Goal: Task Accomplishment & Management: Complete application form

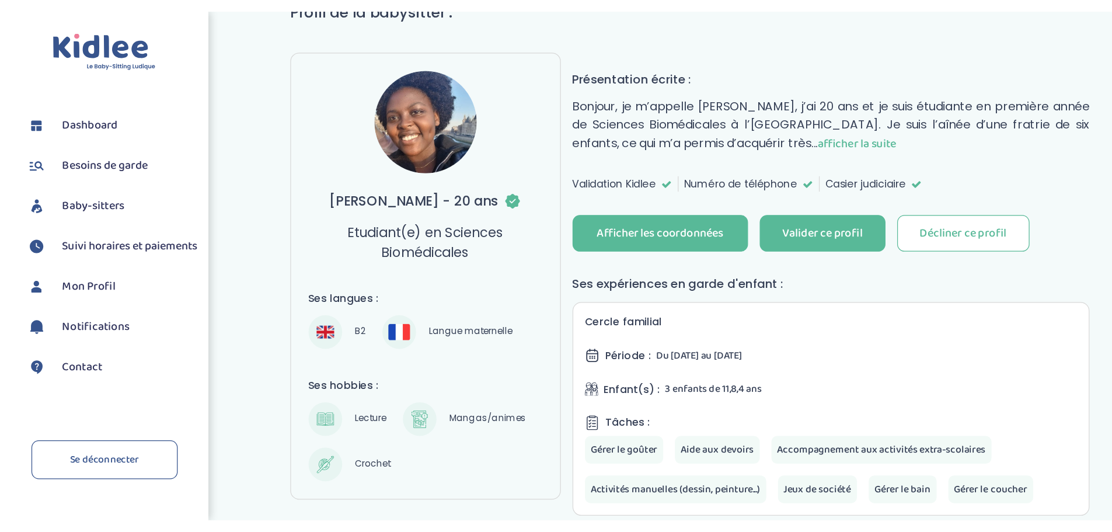
scroll to position [106, 0]
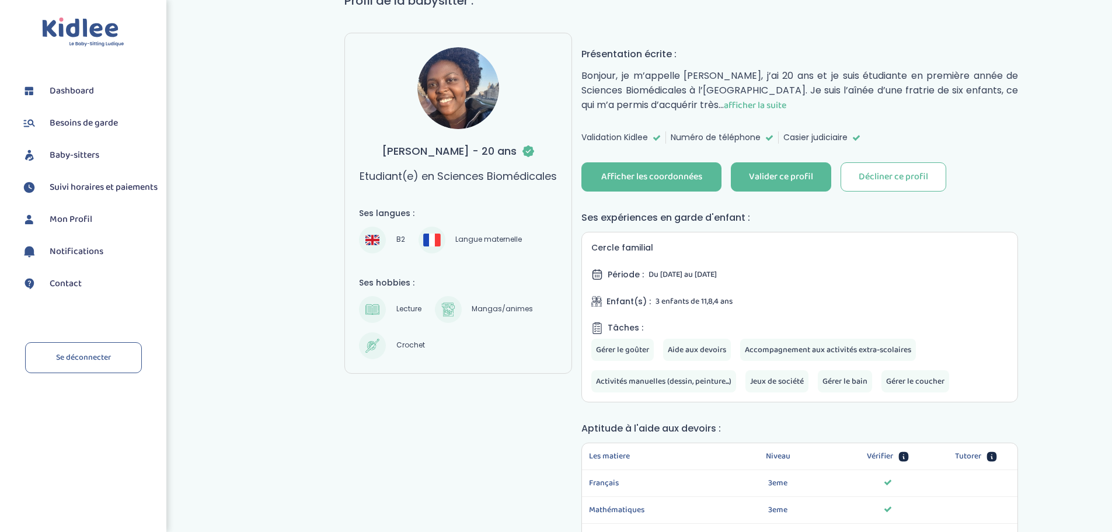
click at [670, 171] on div "Afficher les coordonnées" at bounding box center [651, 176] width 101 height 13
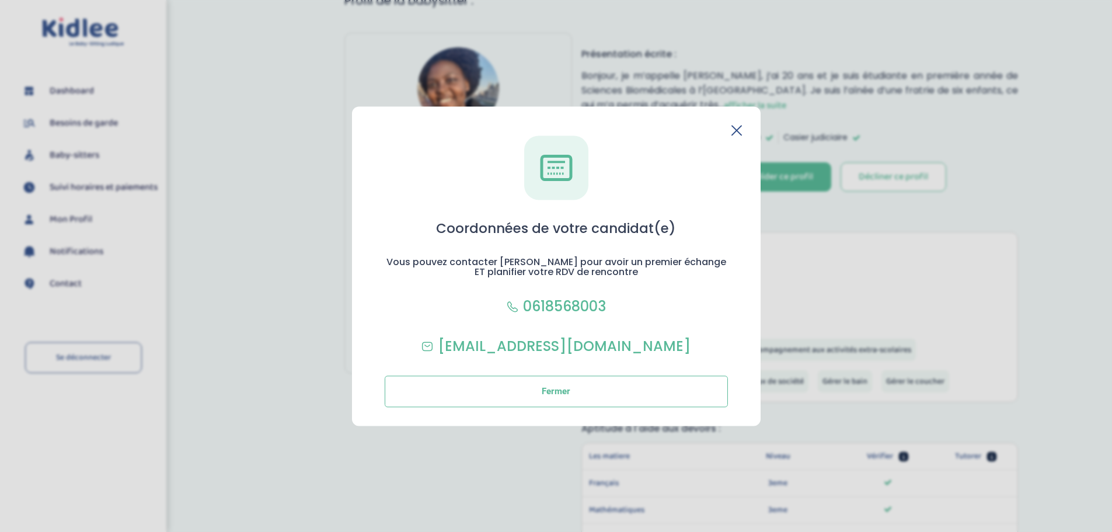
click at [733, 132] on icon at bounding box center [736, 130] width 11 height 11
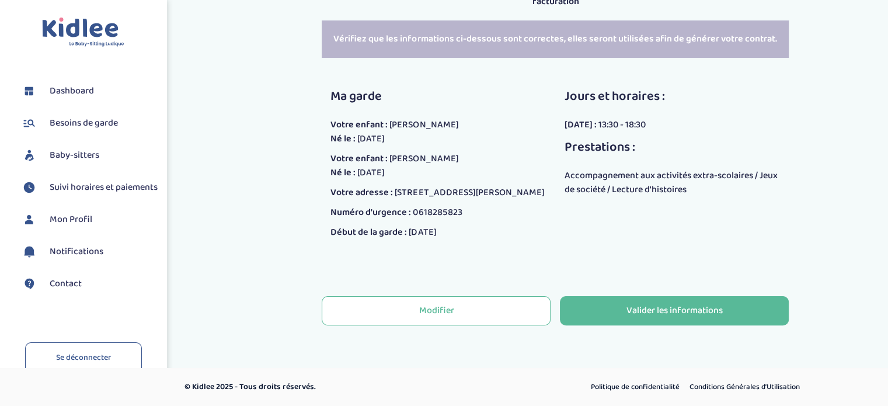
scroll to position [205, 0]
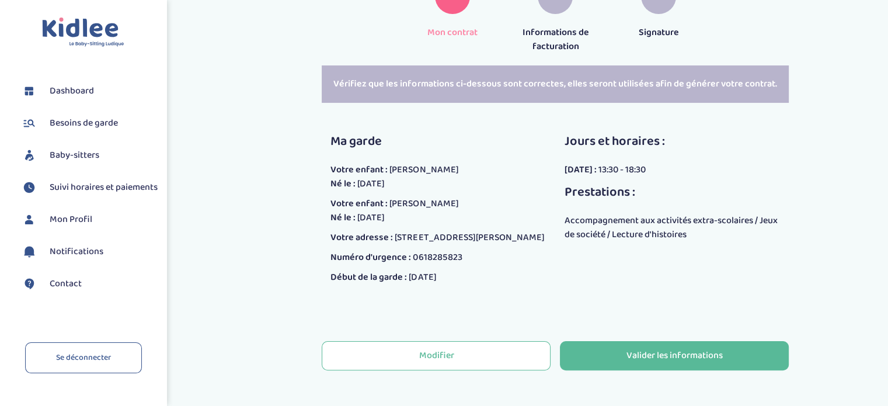
click at [688, 362] on div "Valider les informations" at bounding box center [674, 355] width 96 height 13
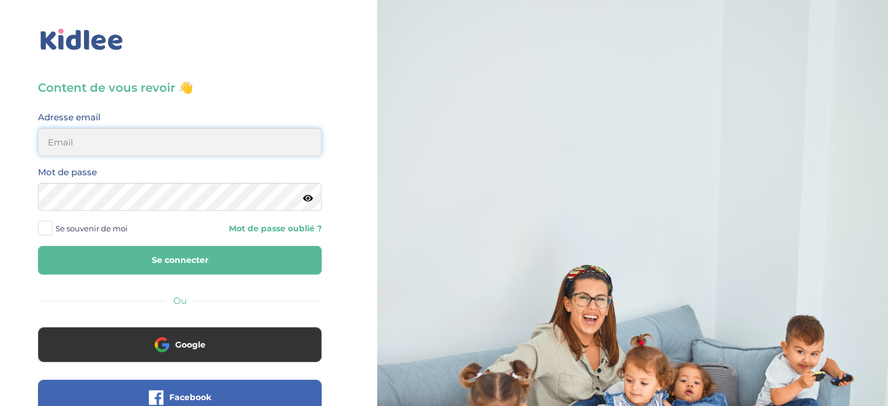
type input "sebastien-huet@hotmail.fr"
click at [202, 258] on button "Se connecter" at bounding box center [180, 260] width 284 height 29
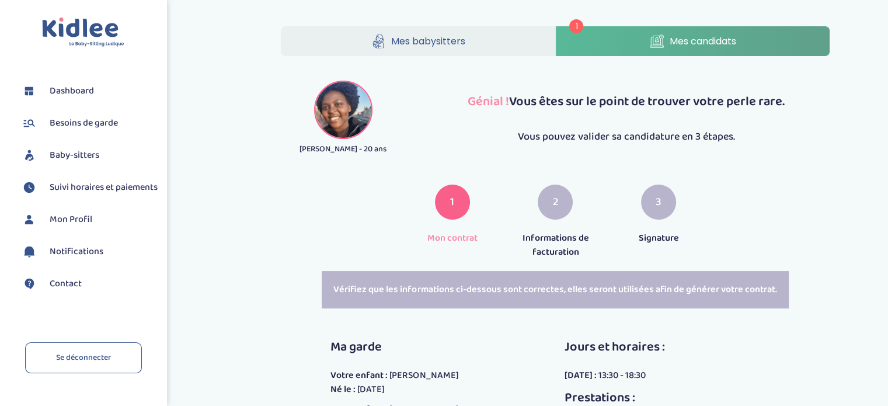
click at [645, 32] on link "Mes candidats" at bounding box center [693, 41] width 274 height 30
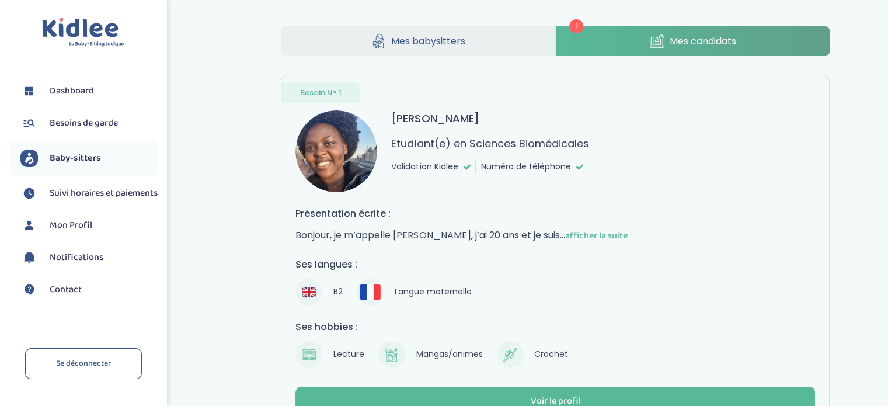
click at [649, 48] on link "Mes candidats" at bounding box center [693, 41] width 274 height 30
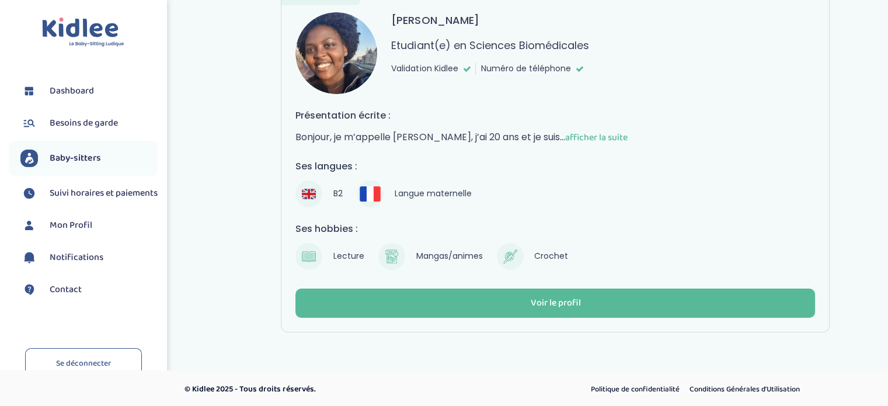
click at [551, 303] on div "Voir le profil" at bounding box center [555, 302] width 50 height 13
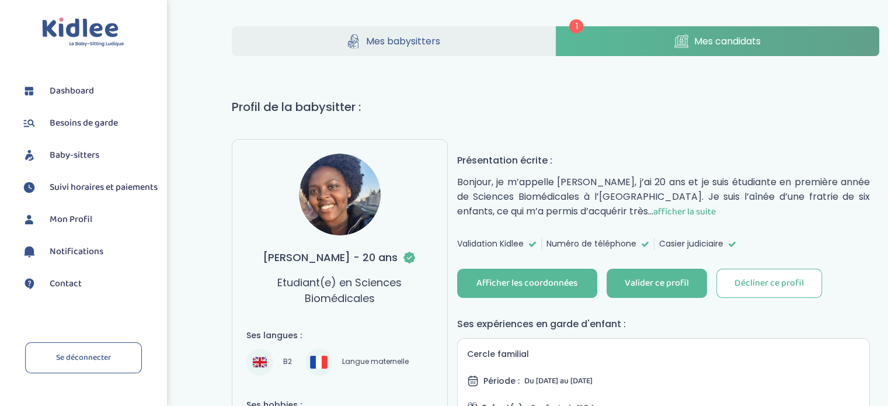
click at [648, 286] on div "Valider ce profil" at bounding box center [656, 283] width 64 height 13
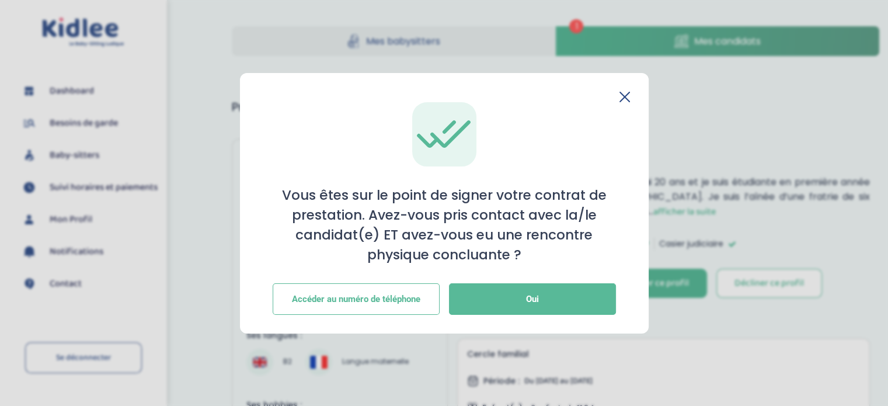
click at [521, 291] on button "Oui" at bounding box center [532, 299] width 167 height 32
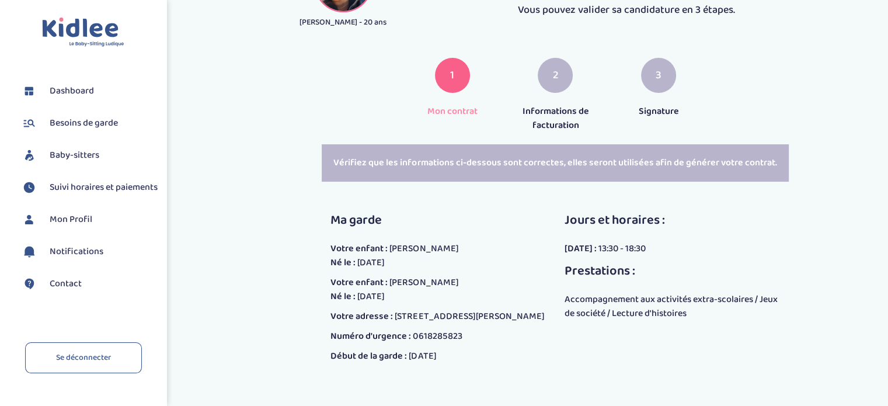
scroll to position [233, 0]
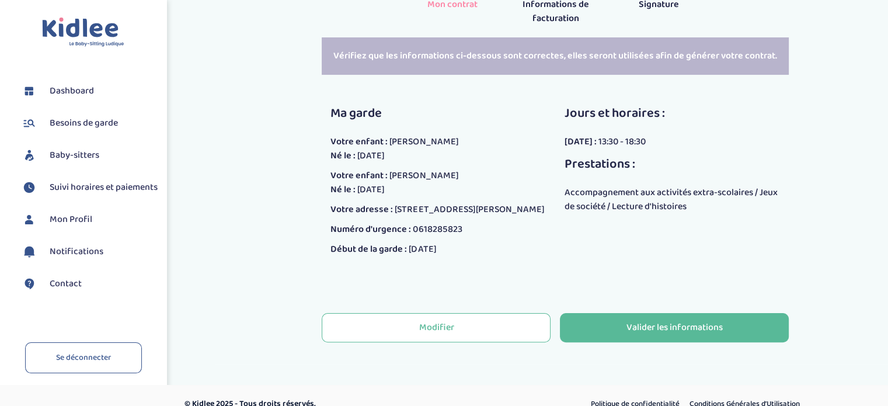
click at [663, 334] on div "Valider les informations" at bounding box center [674, 327] width 96 height 13
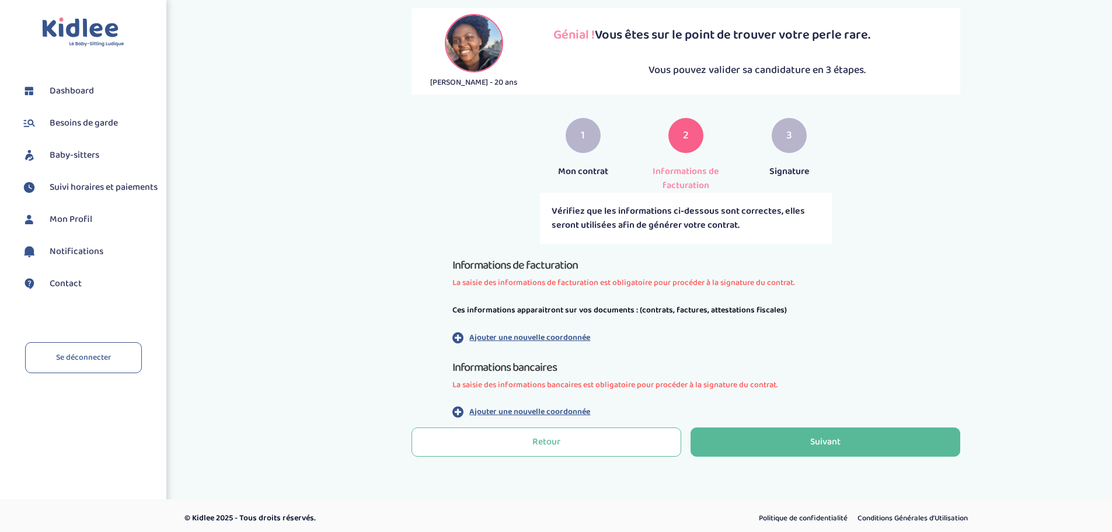
scroll to position [72, 0]
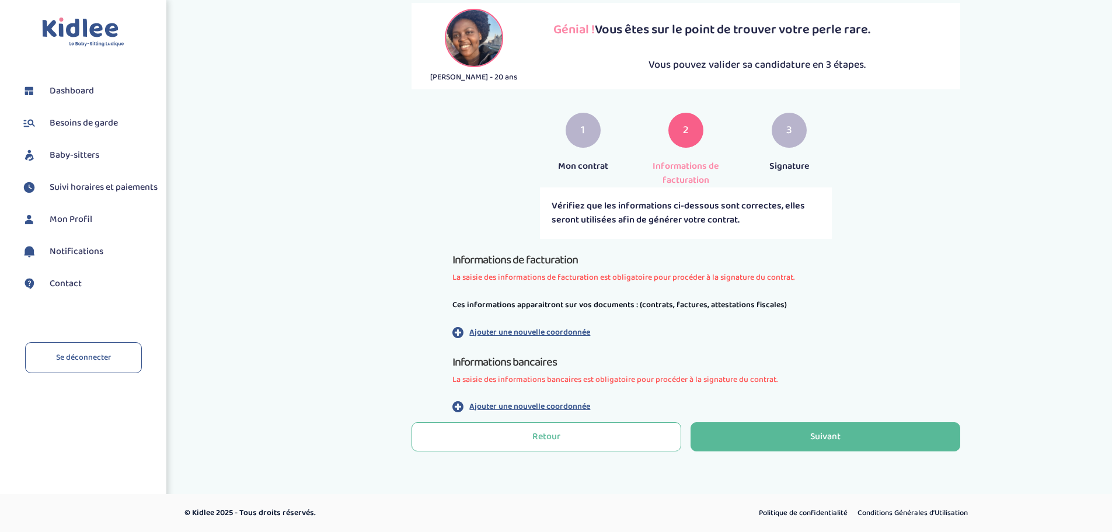
click at [498, 334] on p "Ajouter une nouvelle coordonnée" at bounding box center [529, 332] width 121 height 12
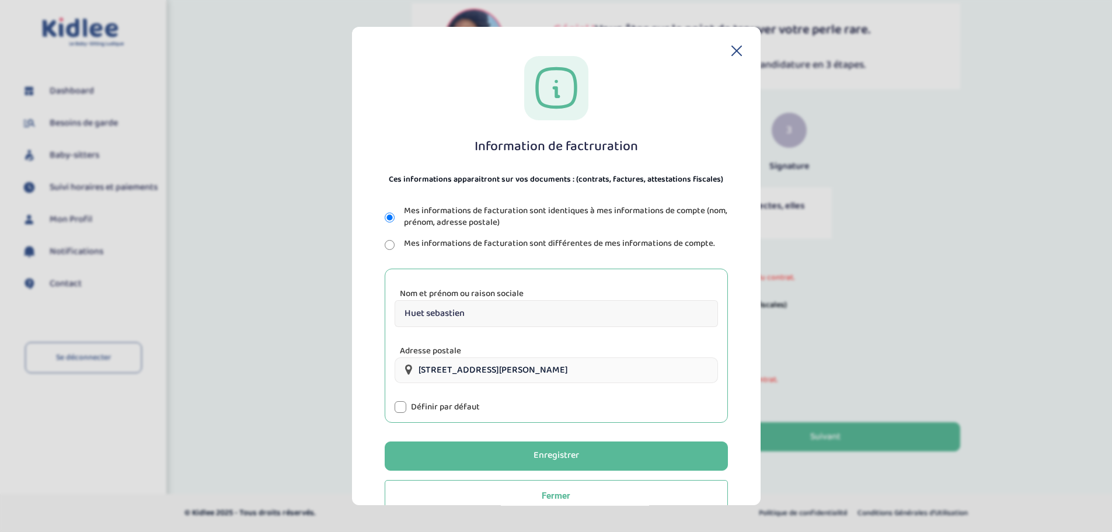
click at [401, 405] on div at bounding box center [401, 407] width 12 height 12
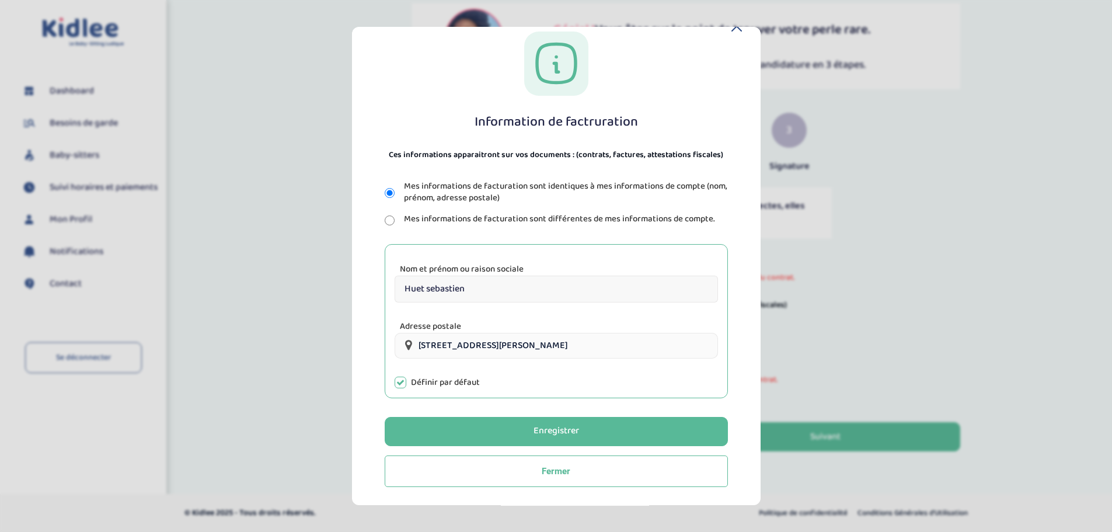
click at [549, 405] on div "Enregistrer" at bounding box center [556, 430] width 46 height 13
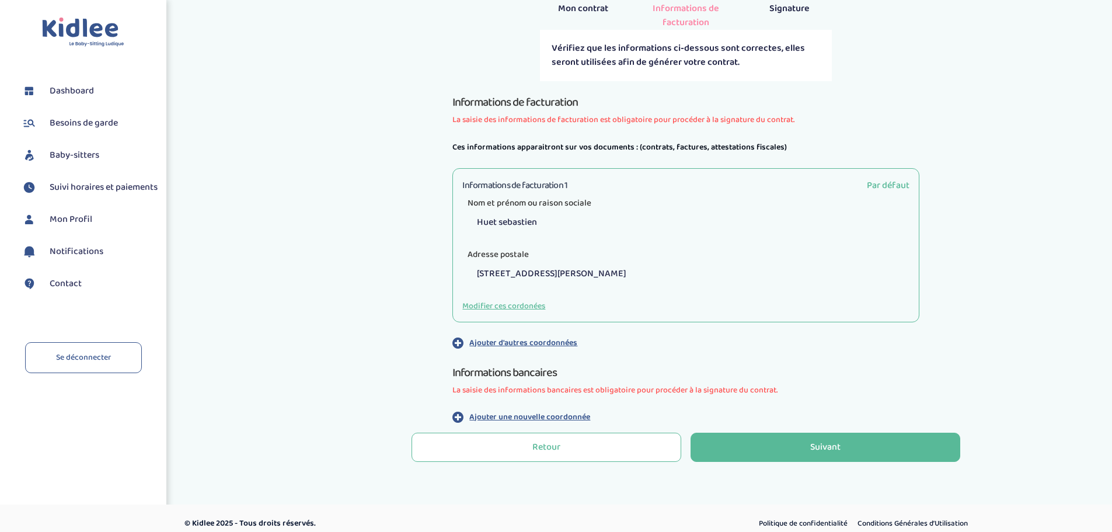
scroll to position [240, 0]
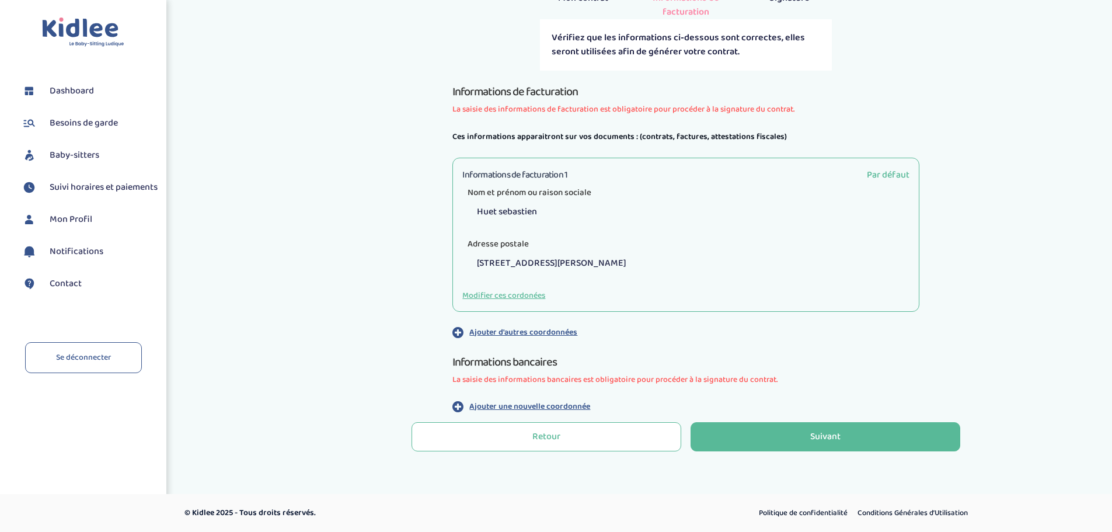
click at [527, 337] on p "Ajouter d'autres coordonnées" at bounding box center [523, 332] width 108 height 12
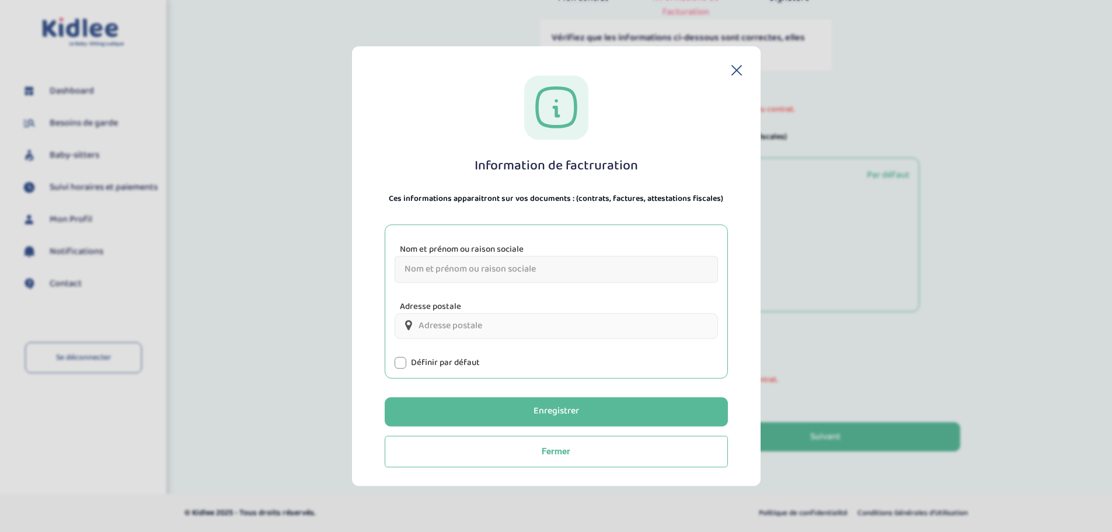
click at [418, 268] on input "Nom et prénom ou raison sociale" at bounding box center [556, 269] width 323 height 27
type input "Huet Sébastien"
click at [458, 326] on input "Adresse postale" at bounding box center [556, 326] width 323 height 26
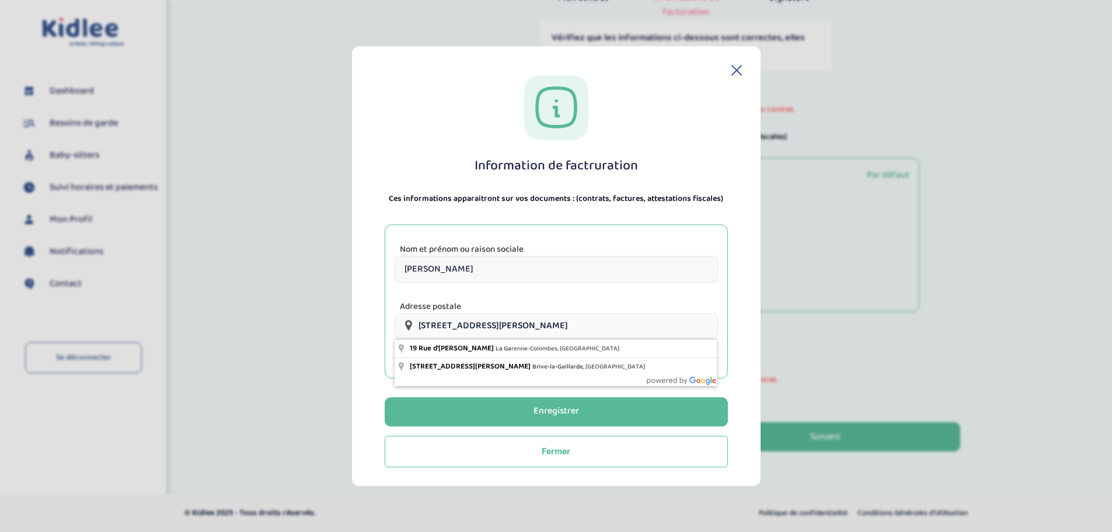
type input "19 Rue d'Estienne d'Orves, La Garenne-Colombes, France"
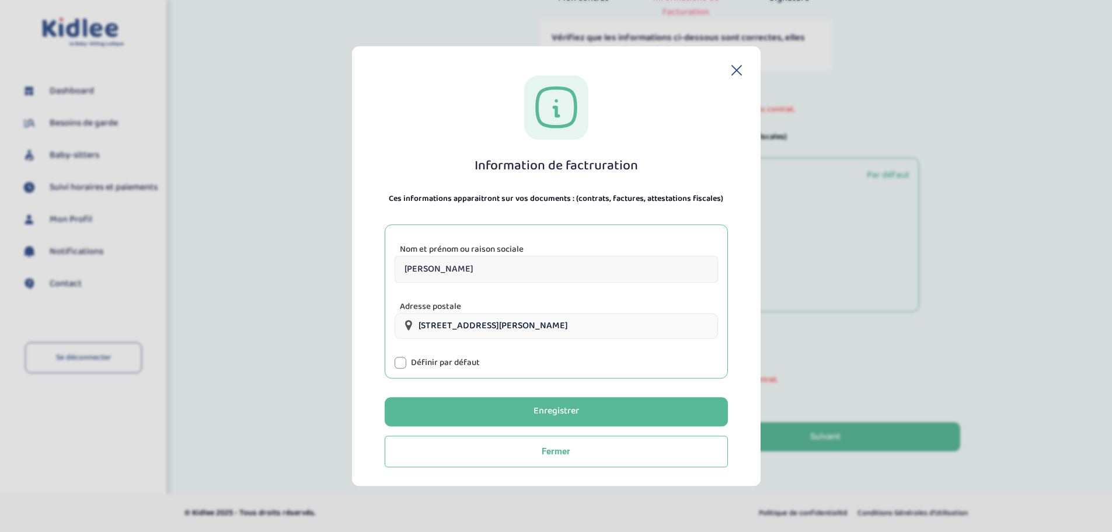
click at [399, 364] on div at bounding box center [401, 363] width 12 height 12
click at [545, 405] on div "Enregistrer" at bounding box center [556, 411] width 46 height 13
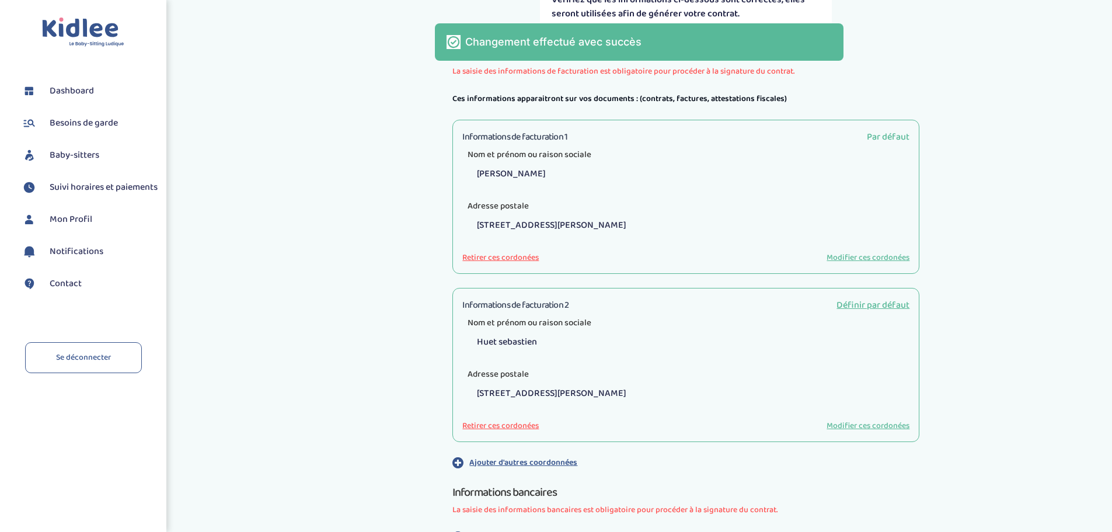
scroll to position [298, 0]
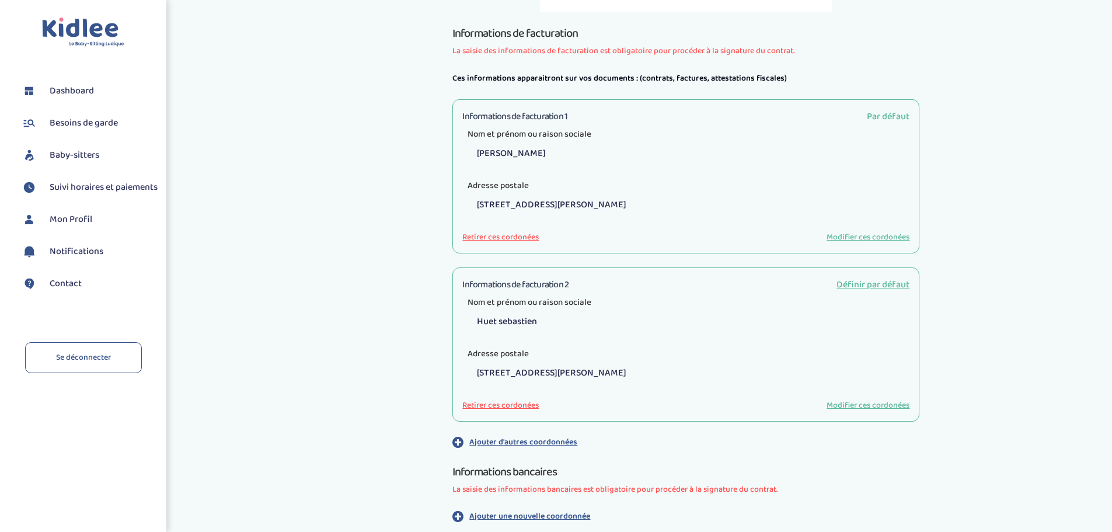
click at [534, 404] on button "Retirer ces cordonées" at bounding box center [500, 405] width 76 height 12
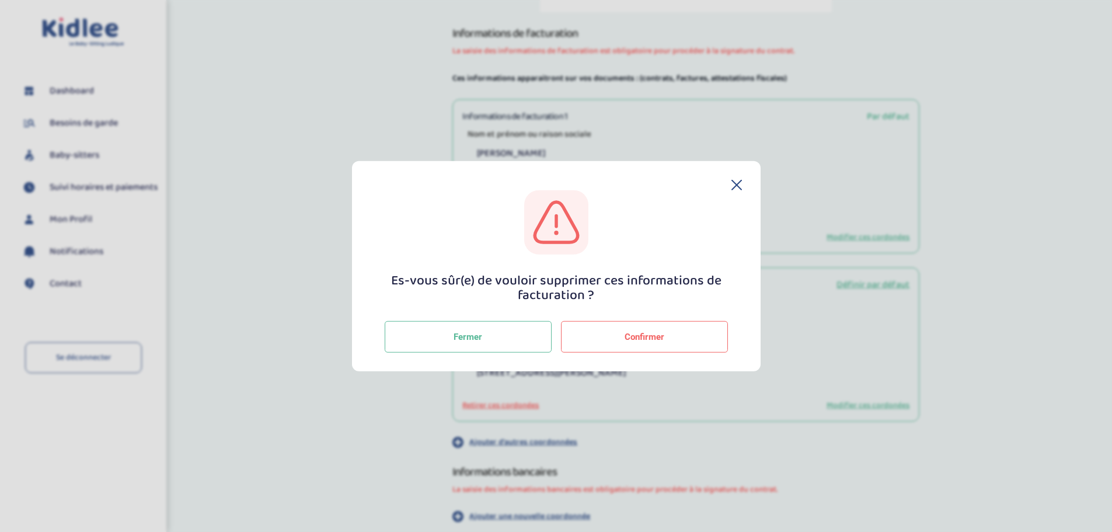
click at [603, 328] on button "Confirmer" at bounding box center [644, 337] width 167 height 32
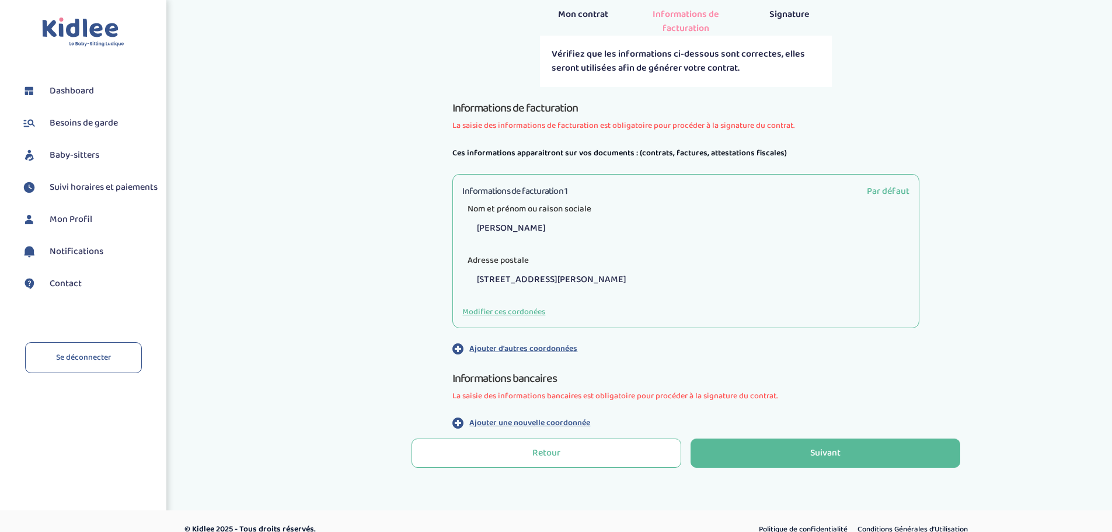
scroll to position [240, 0]
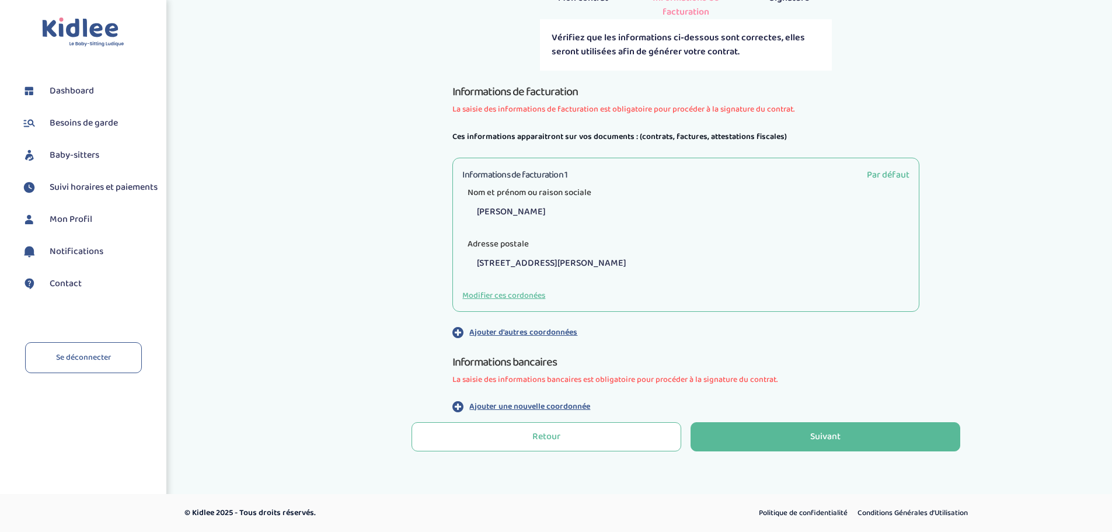
click at [526, 405] on p "Ajouter une nouvelle coordonnée" at bounding box center [529, 406] width 121 height 12
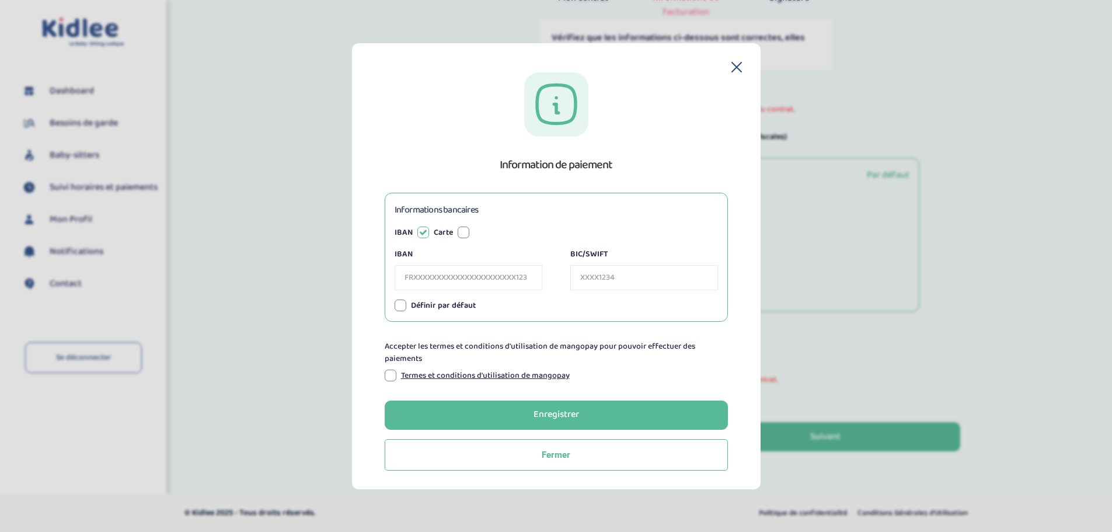
click at [425, 264] on div "IBAN" at bounding box center [469, 269] width 148 height 42
click at [417, 278] on input "IBAN" at bounding box center [469, 277] width 148 height 25
type input "FR7630004031820000177246887"
click at [606, 276] on input "BIC/SWIFT" at bounding box center [644, 277] width 148 height 25
type input "BNPAFRPPXXX"
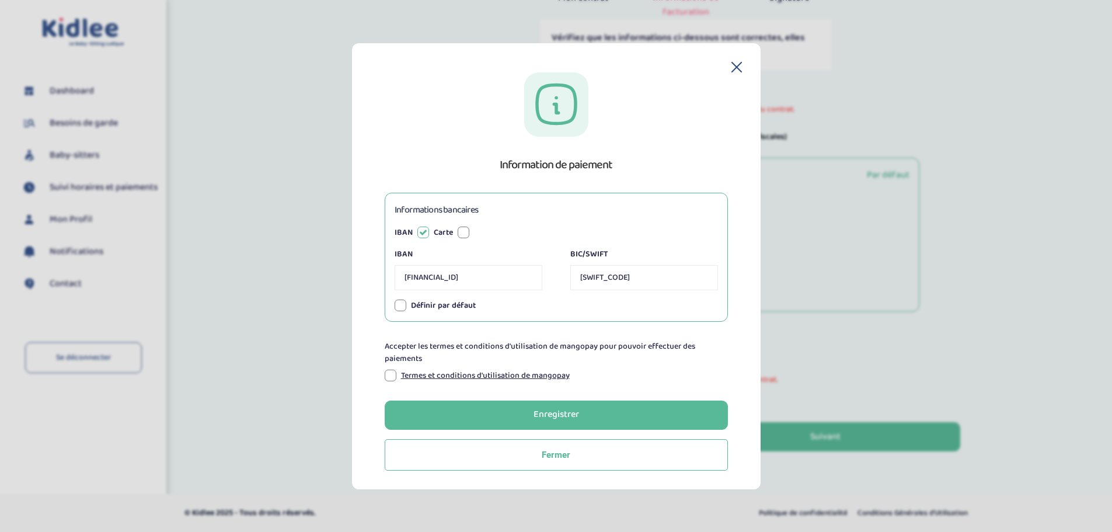
click at [397, 307] on div at bounding box center [401, 305] width 12 height 12
click at [466, 375] on link "Termes et conditions d'utilisation de mangopay" at bounding box center [485, 375] width 169 height 12
click at [388, 374] on div at bounding box center [391, 375] width 12 height 12
click at [539, 405] on div "Enregistrer" at bounding box center [556, 414] width 46 height 13
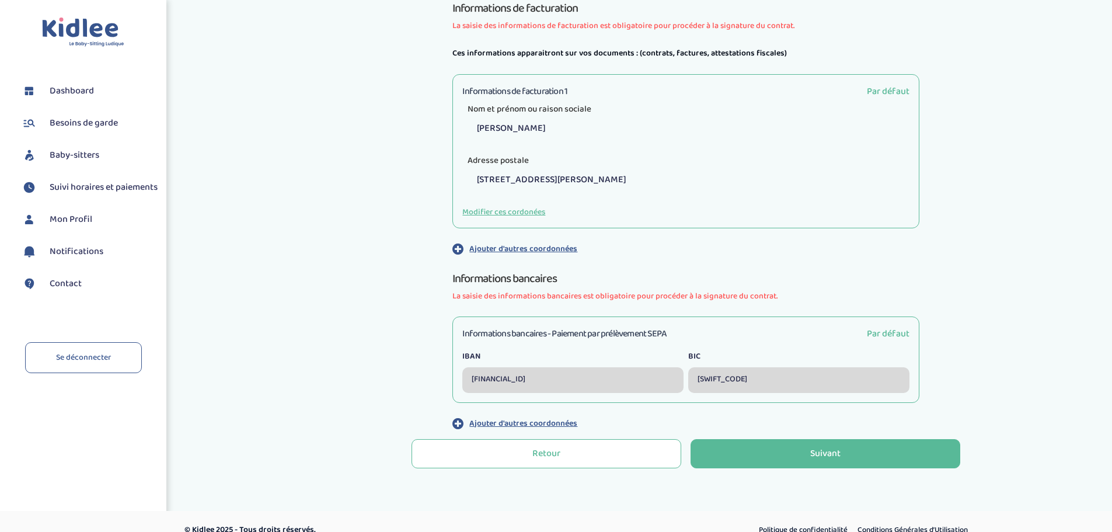
scroll to position [379, 0]
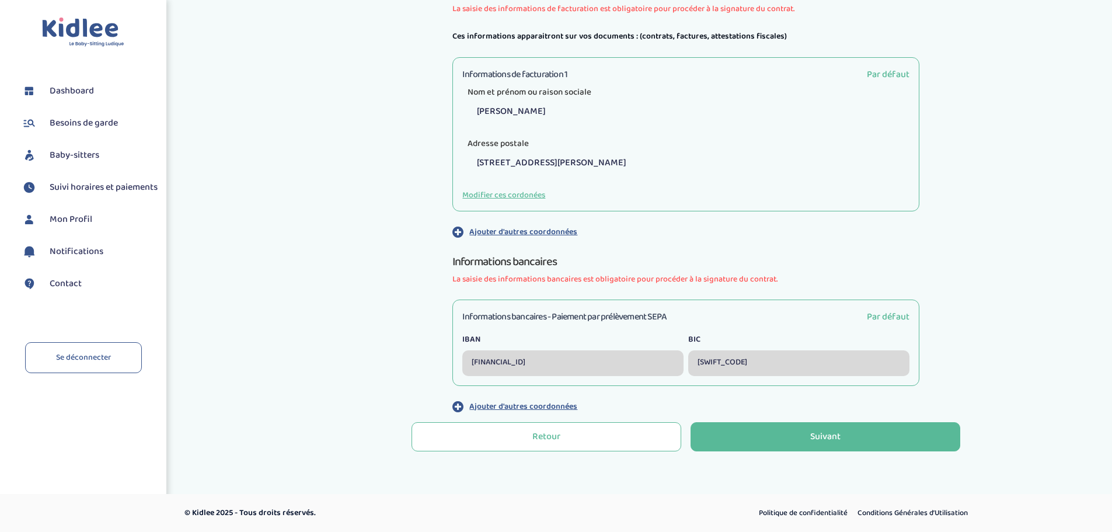
click at [780, 432] on button "Suivant" at bounding box center [825, 436] width 270 height 29
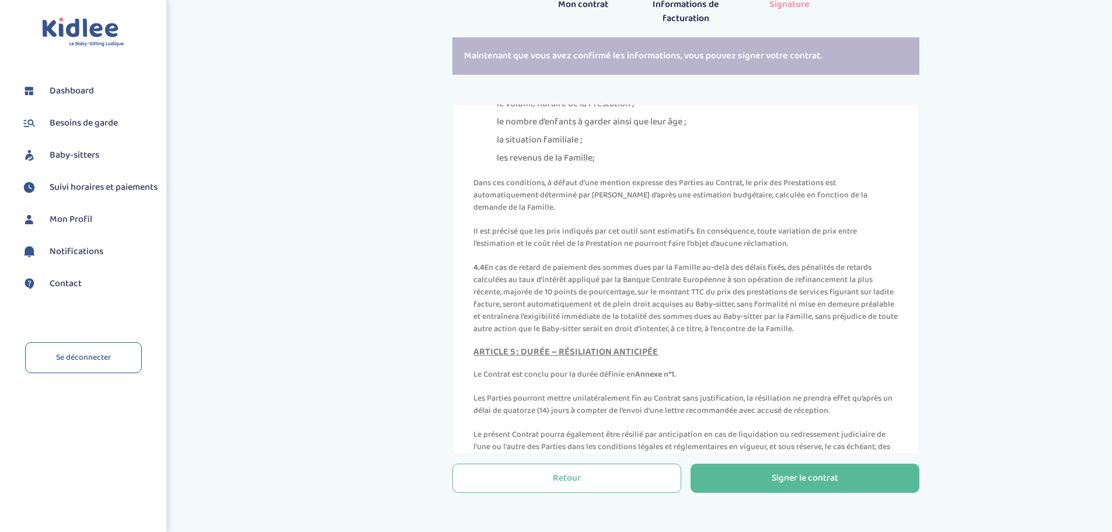
scroll to position [1693, 0]
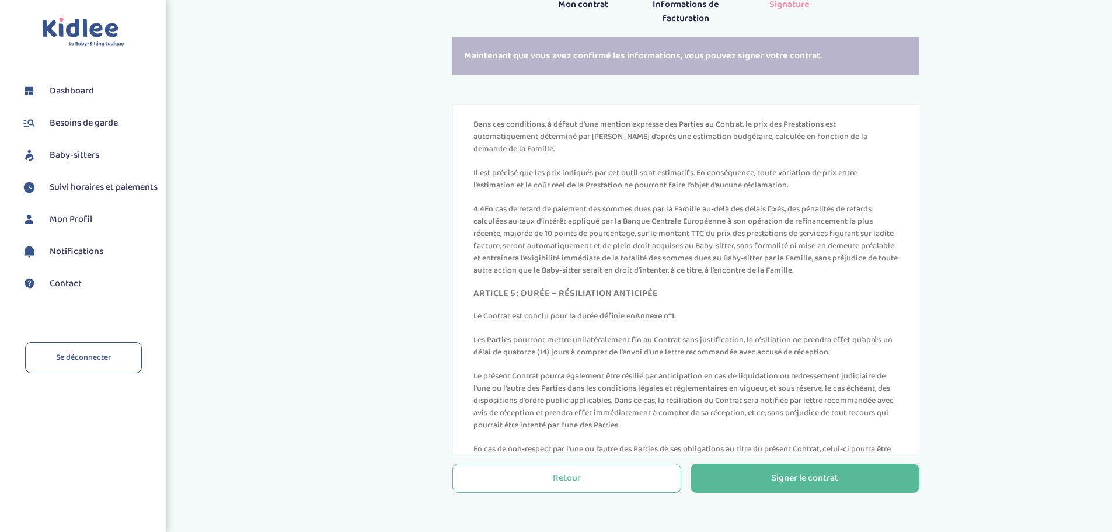
click at [504, 238] on p "4.4 En cas de retard de paiement des sommes dues par la Famille au-delà des dél…" at bounding box center [685, 240] width 425 height 74
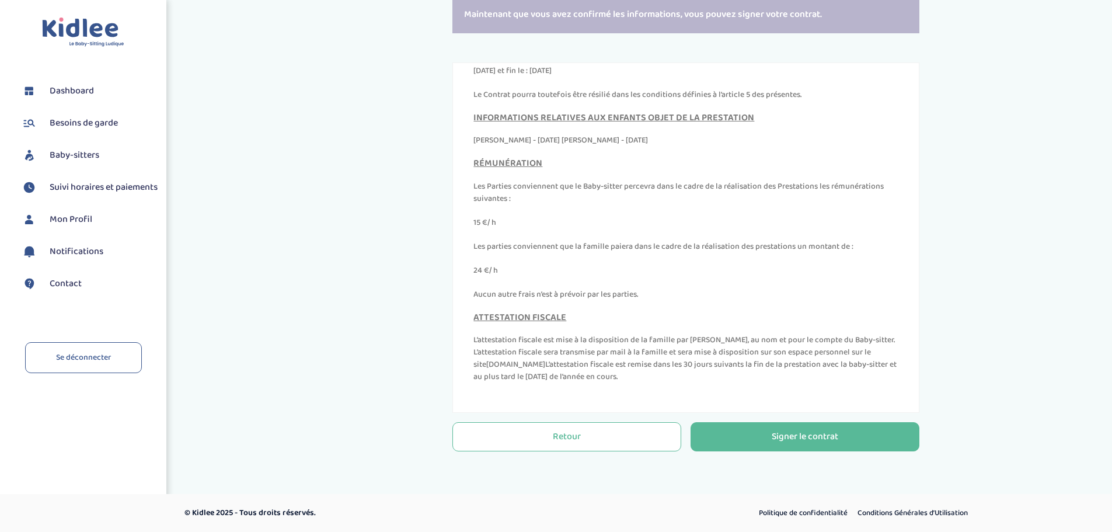
scroll to position [5231, 0]
click at [800, 435] on div "Signer le contrat" at bounding box center [805, 436] width 67 height 13
